Goal: Information Seeking & Learning: Check status

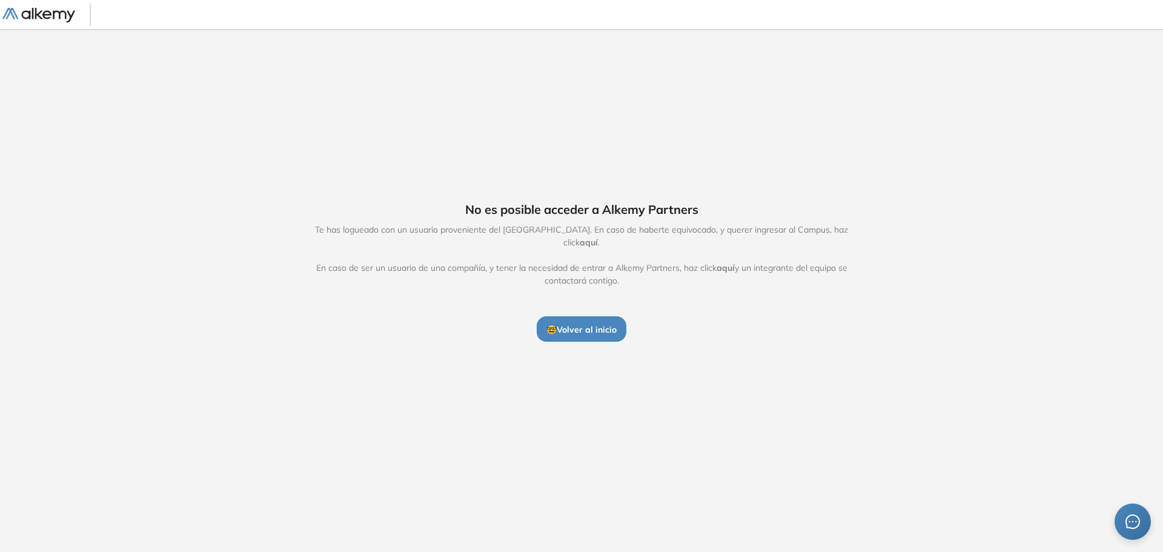
click at [592, 330] on button "🤓 Volver al inicio" at bounding box center [582, 328] width 90 height 25
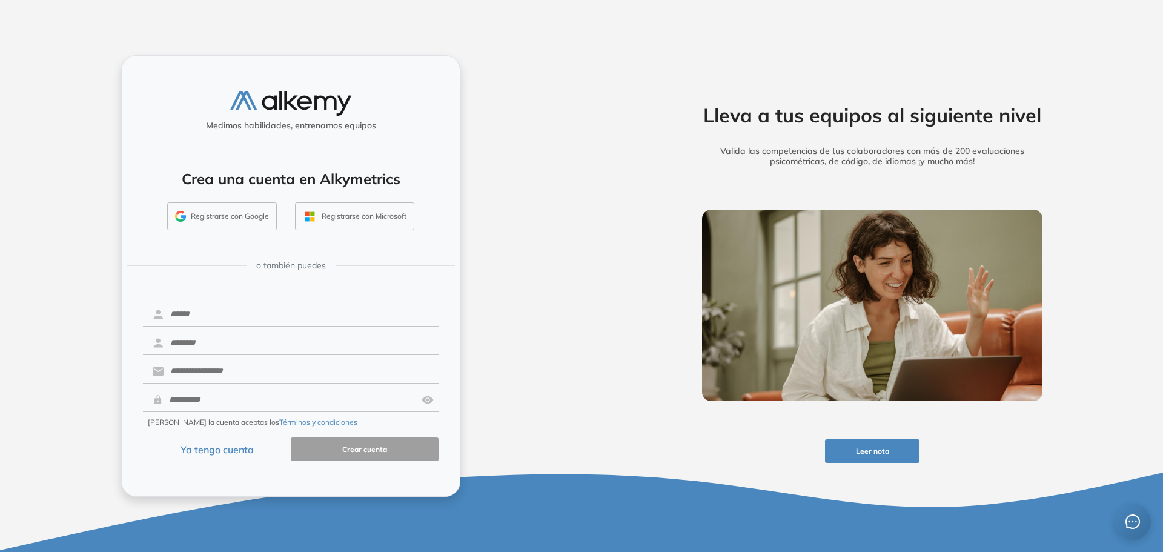
click at [237, 450] on button "Ya tengo cuenta" at bounding box center [217, 449] width 148 height 24
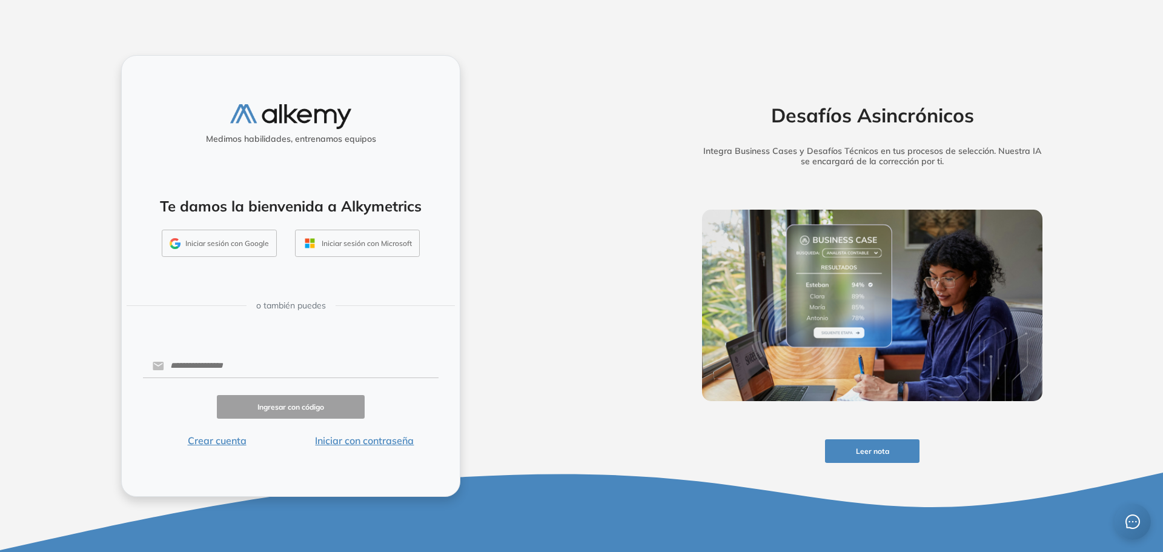
click at [370, 249] on button "Iniciar sesión con Microsoft" at bounding box center [357, 244] width 125 height 28
click at [236, 364] on input "text" at bounding box center [301, 365] width 274 height 23
type input "**********"
click at [330, 402] on button "Ingresar con código" at bounding box center [291, 407] width 148 height 24
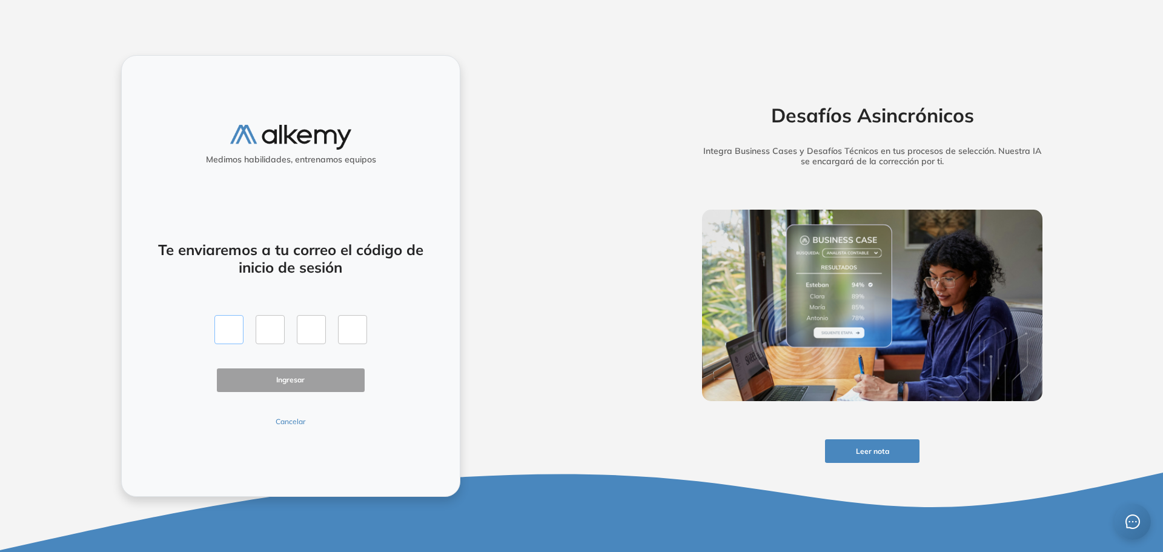
click at [229, 326] on input "text" at bounding box center [228, 329] width 29 height 29
paste input "*"
type input "*"
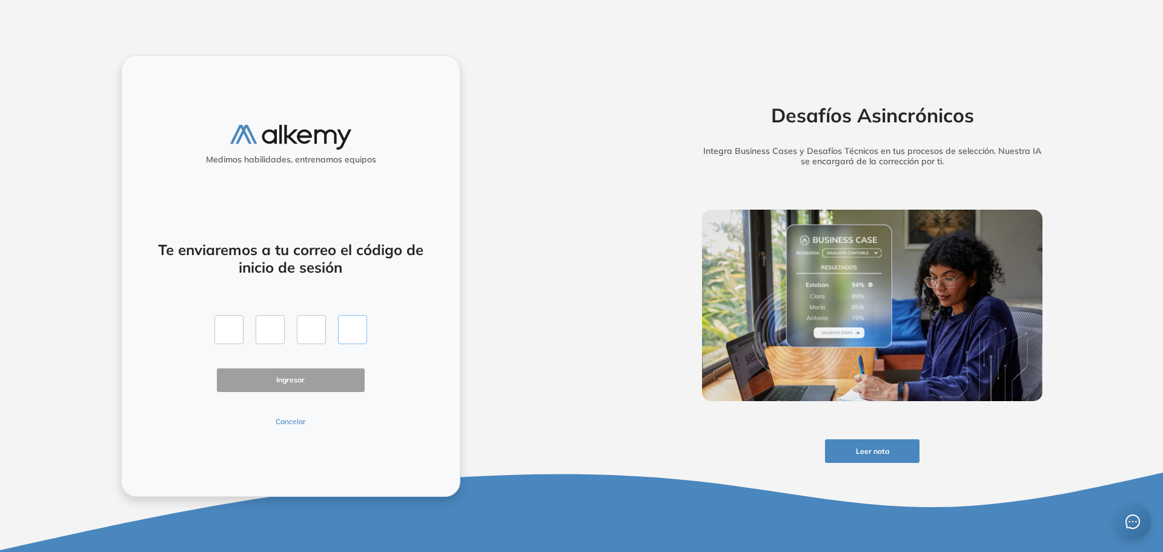
type input "*"
click at [282, 380] on button "Ingresar" at bounding box center [291, 380] width 148 height 24
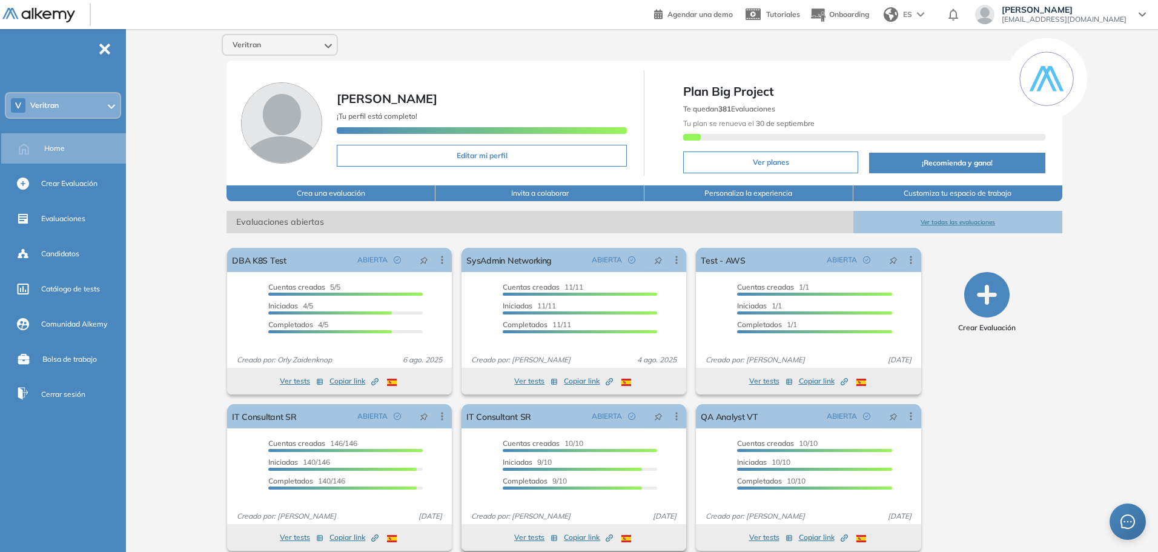
scroll to position [13, 0]
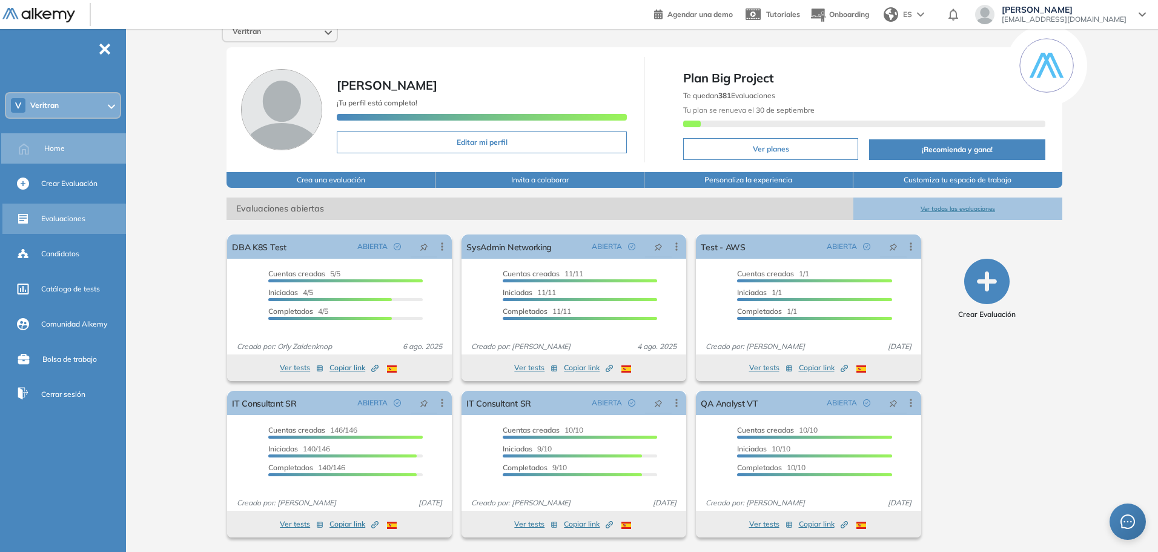
click at [79, 221] on span "Evaluaciones" at bounding box center [63, 218] width 44 height 11
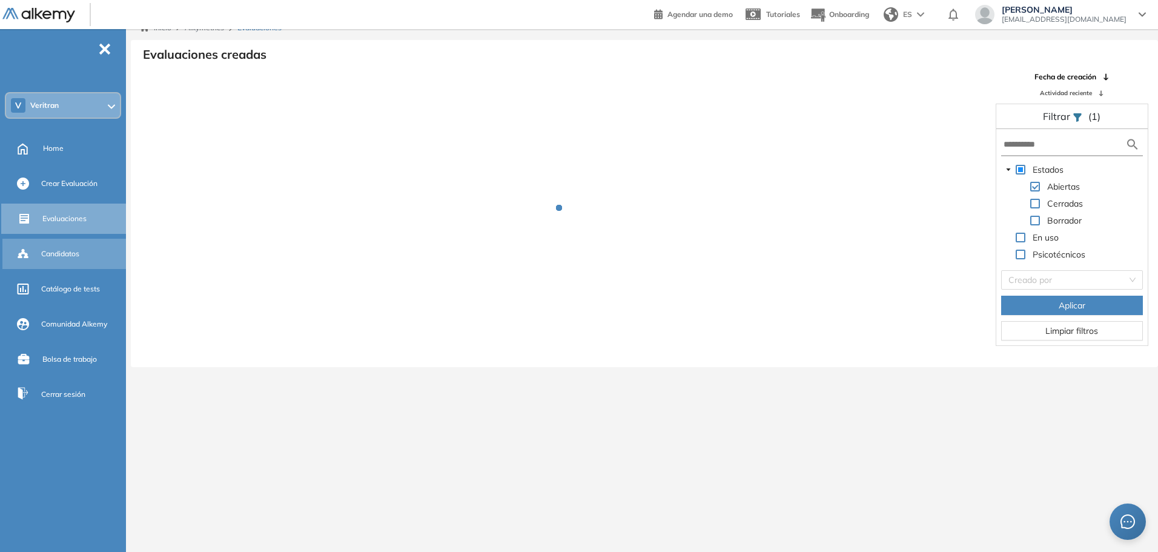
click at [63, 253] on span "Candidatos" at bounding box center [60, 253] width 38 height 11
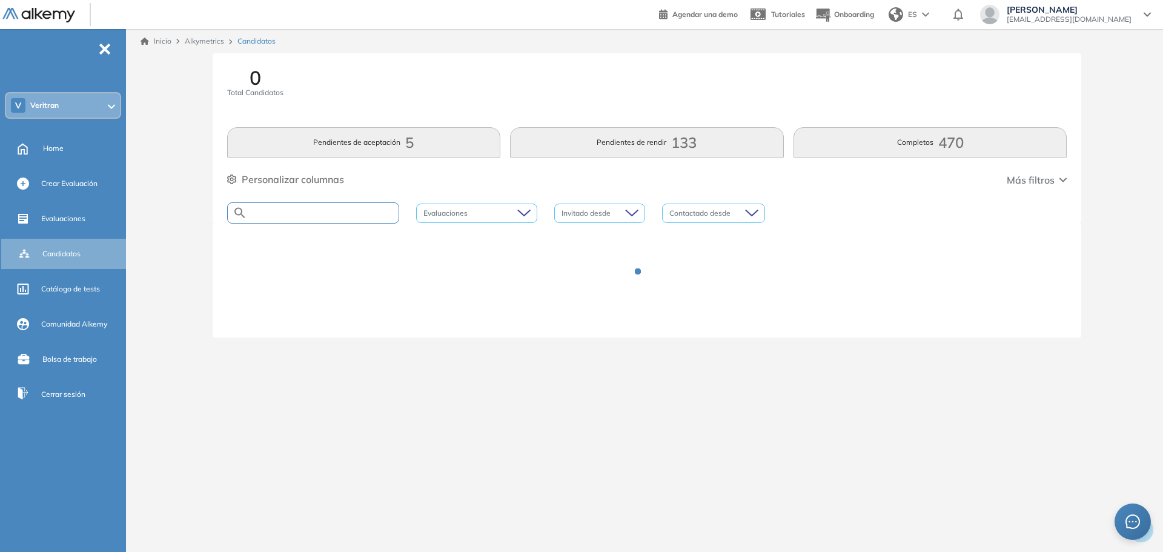
click at [316, 210] on input "text" at bounding box center [322, 212] width 151 height 9
type input "***"
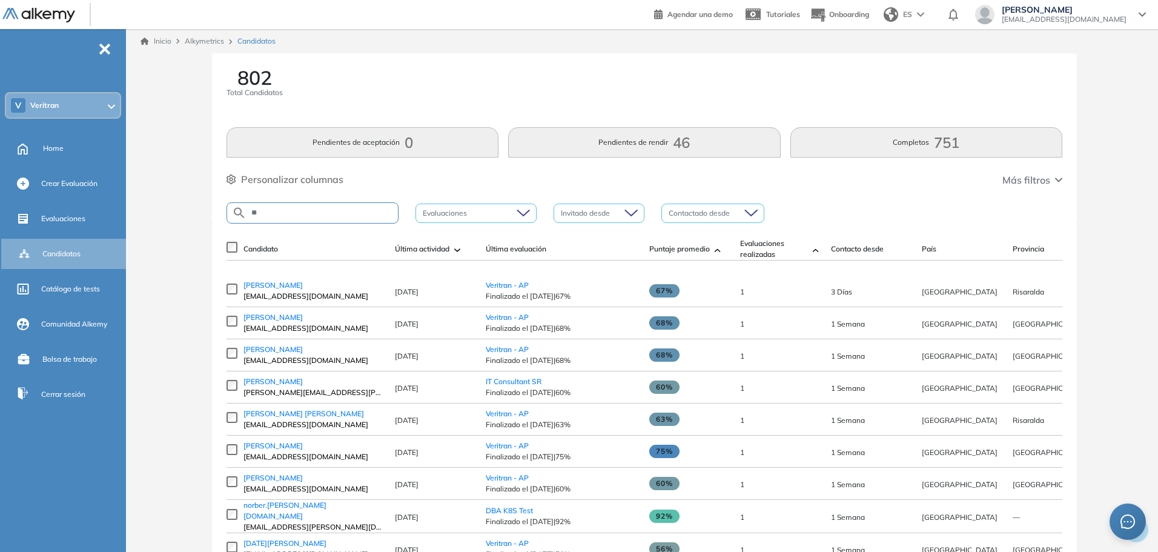
type input "*"
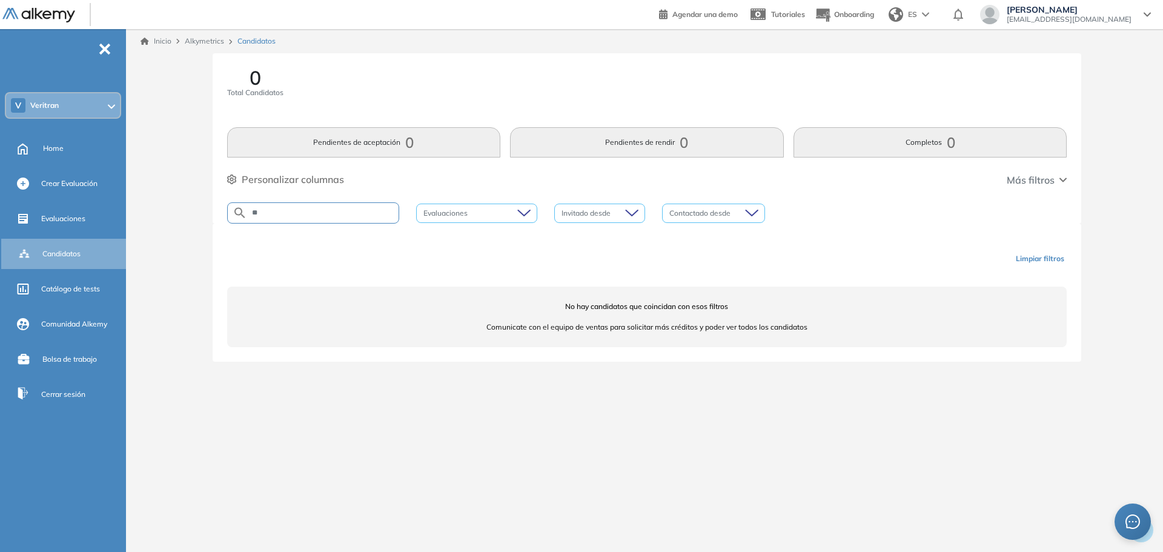
type input "*"
paste input "**********"
drag, startPoint x: 282, startPoint y: 212, endPoint x: 523, endPoint y: 227, distance: 241.6
click at [523, 227] on div "**********" at bounding box center [647, 221] width 1023 height 337
type input "*******"
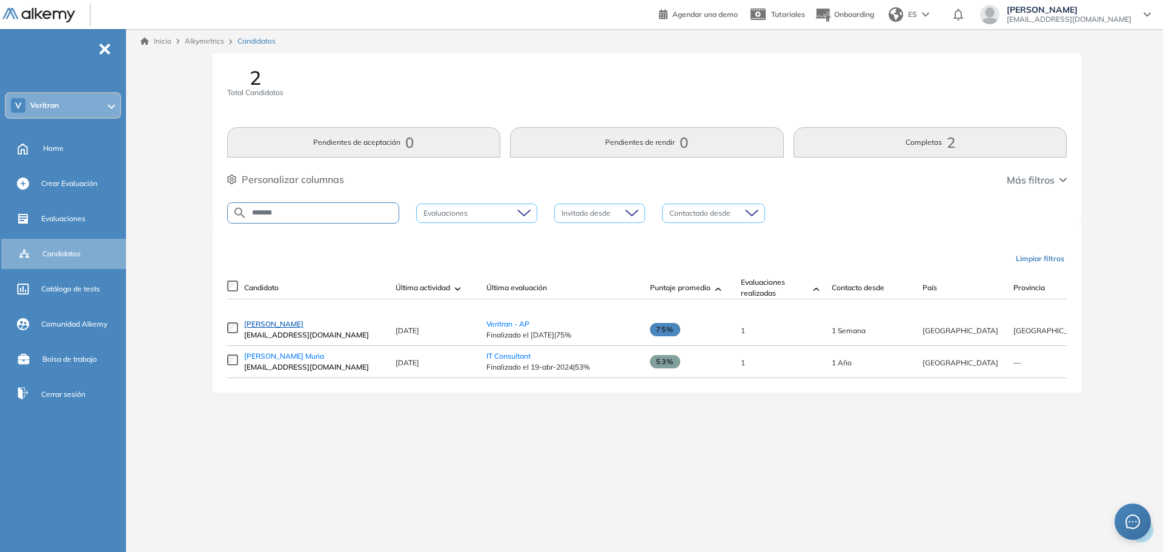
click at [279, 325] on span "Jonatan Toledo" at bounding box center [273, 323] width 59 height 9
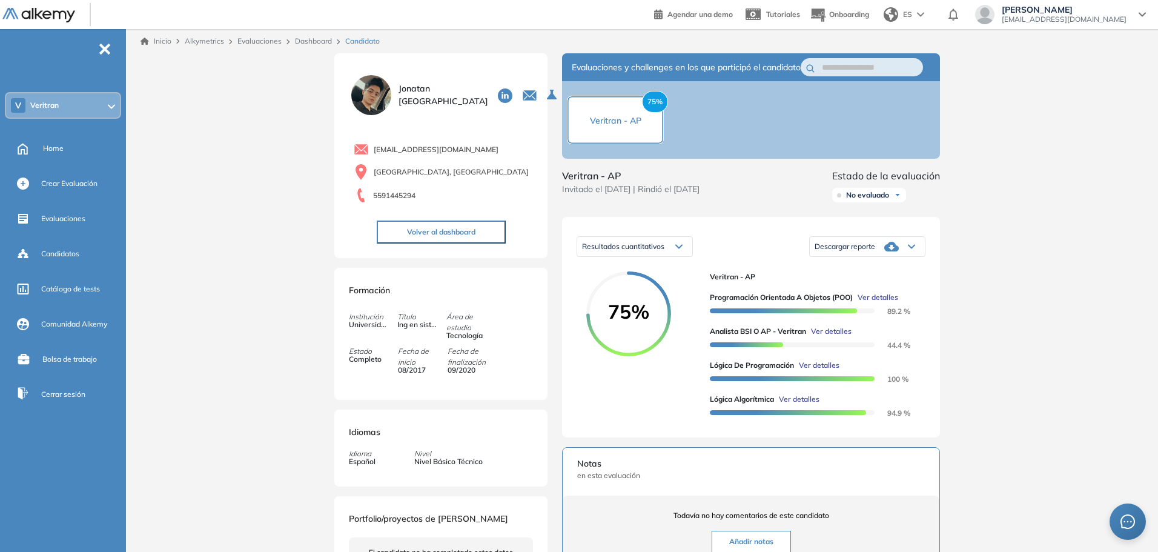
click at [371, 99] on img at bounding box center [371, 95] width 45 height 45
click at [416, 94] on span "Jonatan Toledo" at bounding box center [444, 94] width 90 height 25
click at [498, 95] on icon at bounding box center [505, 95] width 15 height 15
